Goal: Browse casually: Explore the website without a specific task or goal

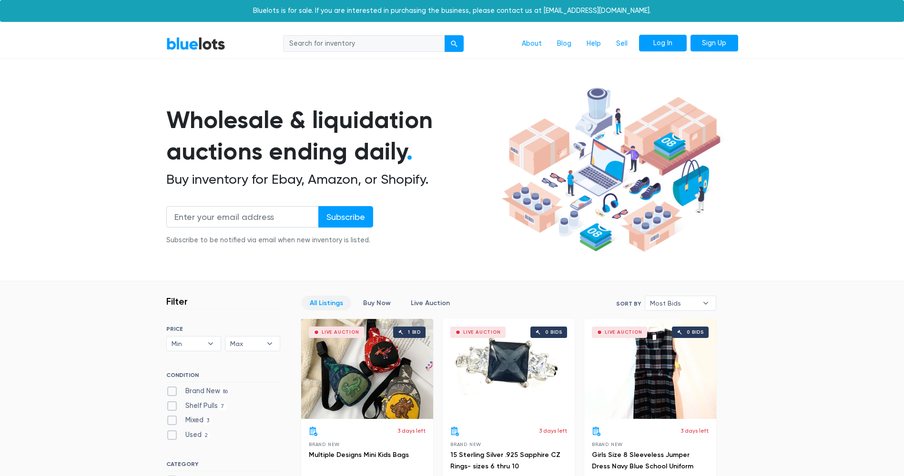
click at [658, 37] on link "Log In" at bounding box center [663, 43] width 48 height 17
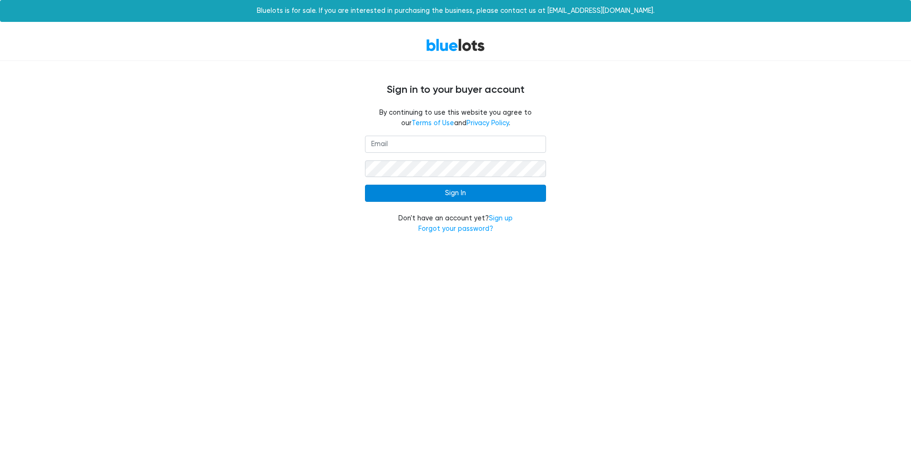
type input "sydneypipkins71943@gmail.com"
click at [400, 191] on input "Sign In" at bounding box center [455, 193] width 181 height 17
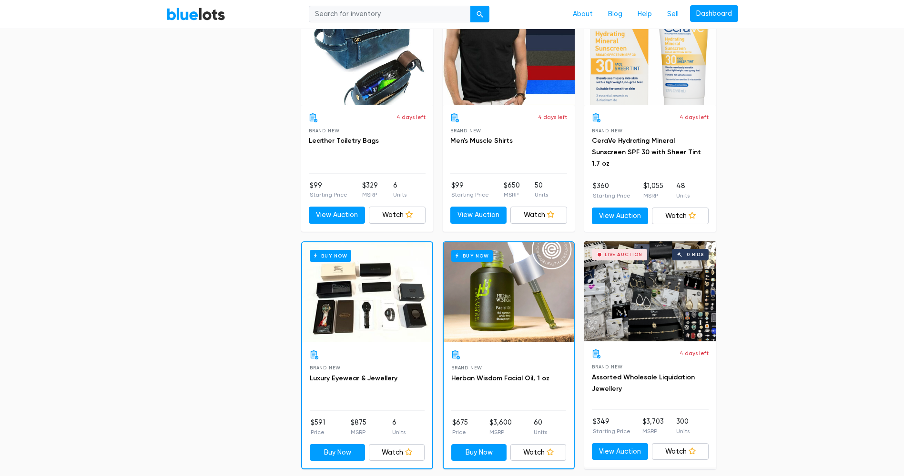
scroll to position [4076, 0]
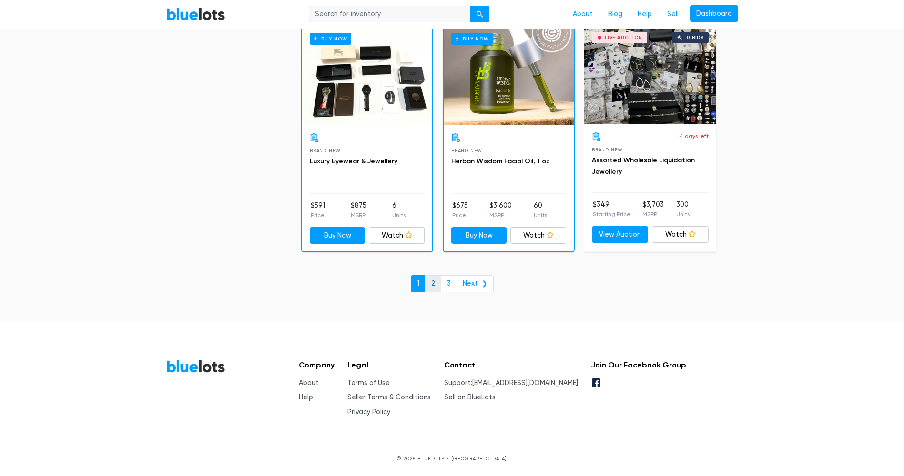
click at [434, 282] on link "2" at bounding box center [433, 283] width 16 height 17
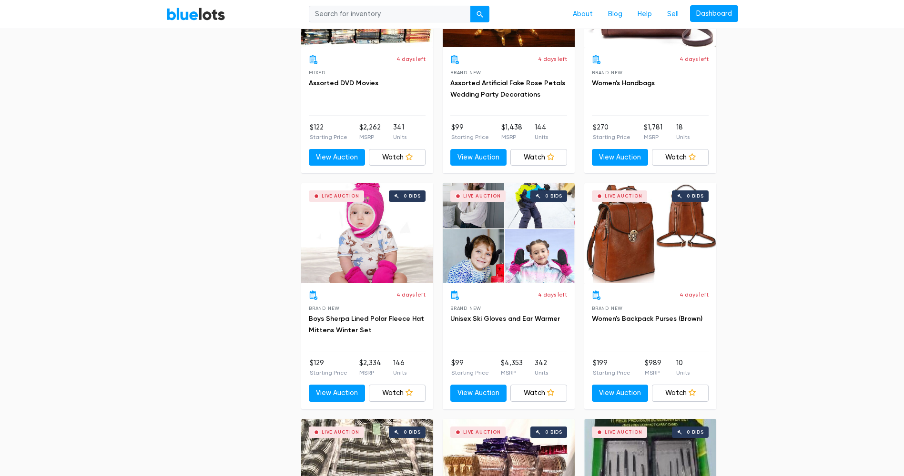
scroll to position [3096, 0]
